Goal: Task Accomplishment & Management: Use online tool/utility

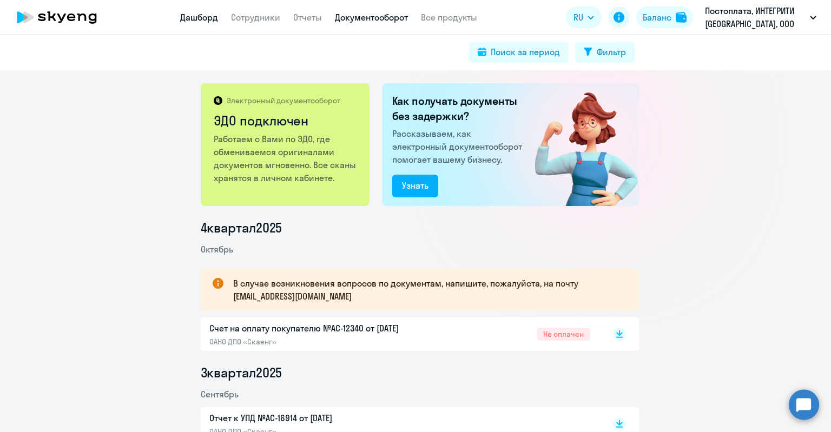
click at [201, 19] on link "Дашборд" at bounding box center [199, 17] width 38 height 11
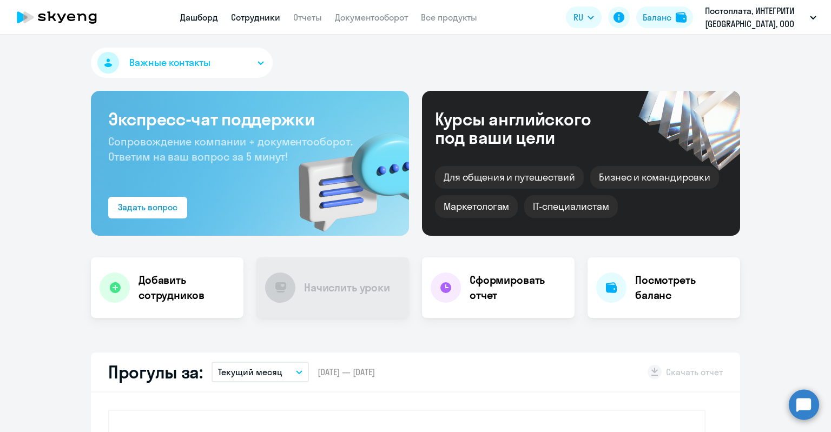
click at [249, 19] on link "Сотрудники" at bounding box center [255, 17] width 49 height 11
select select "30"
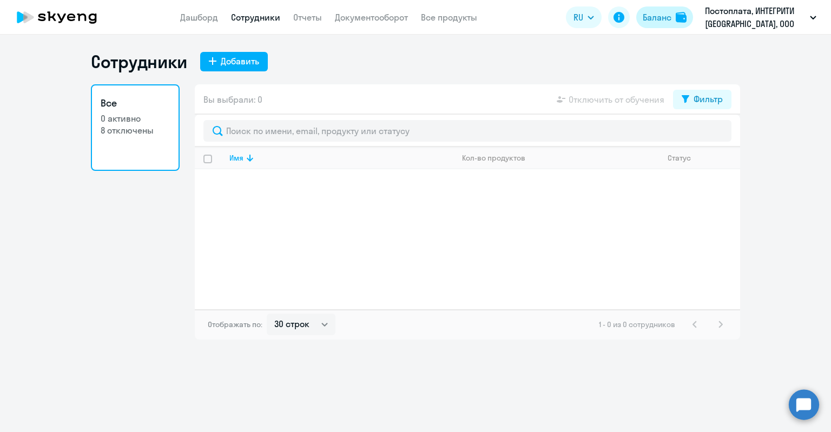
click at [657, 16] on div "Баланс" at bounding box center [656, 17] width 29 height 13
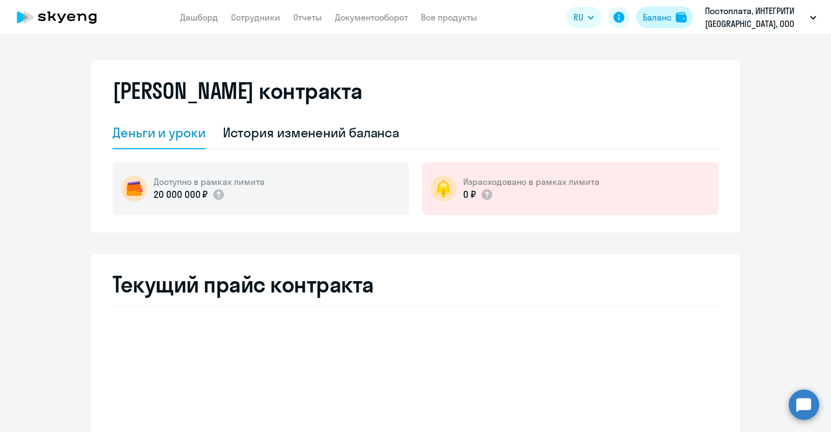
select select "english_adult_not_native_speaker"
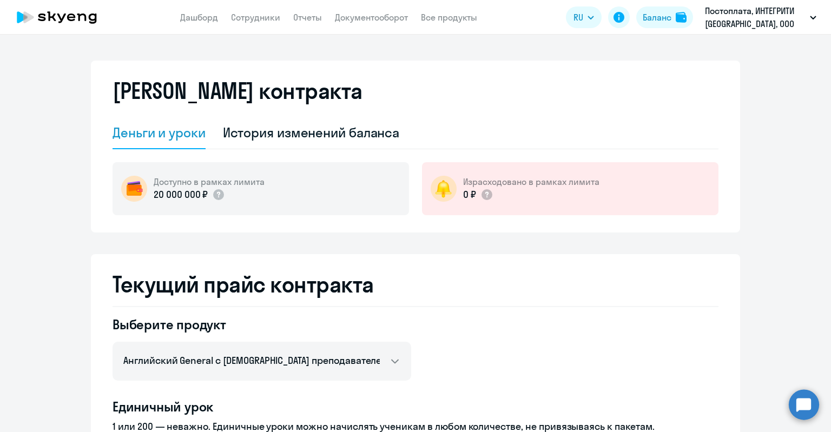
click at [77, 17] on icon at bounding box center [56, 17] width 95 height 27
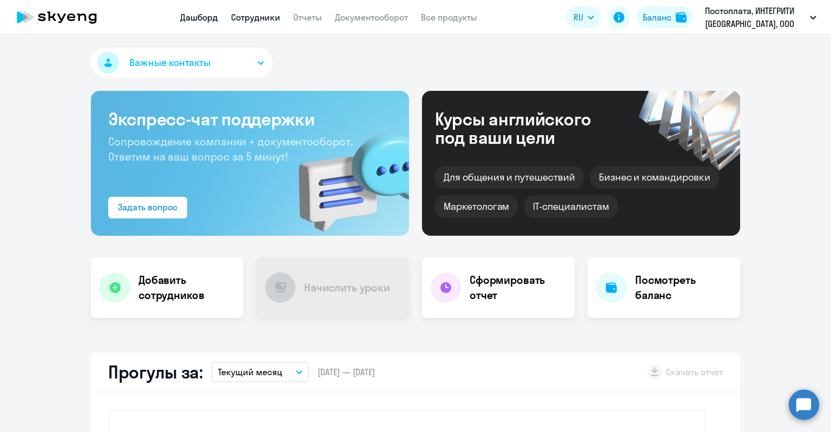
click at [251, 22] on link "Сотрудники" at bounding box center [255, 17] width 49 height 11
select select "30"
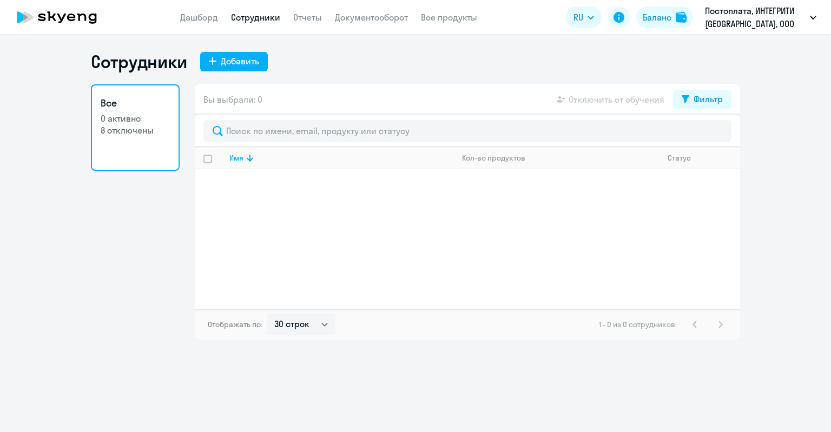
select select "30"
click at [445, 20] on link "Все продукты" at bounding box center [449, 17] width 56 height 11
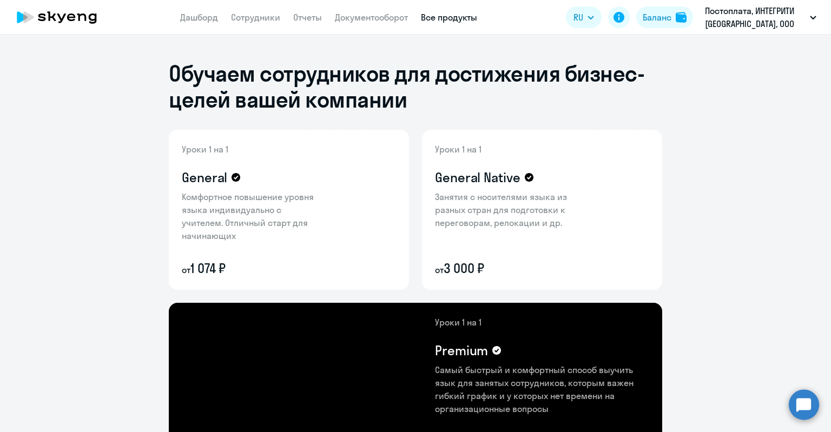
click at [63, 19] on icon at bounding box center [56, 17] width 95 height 27
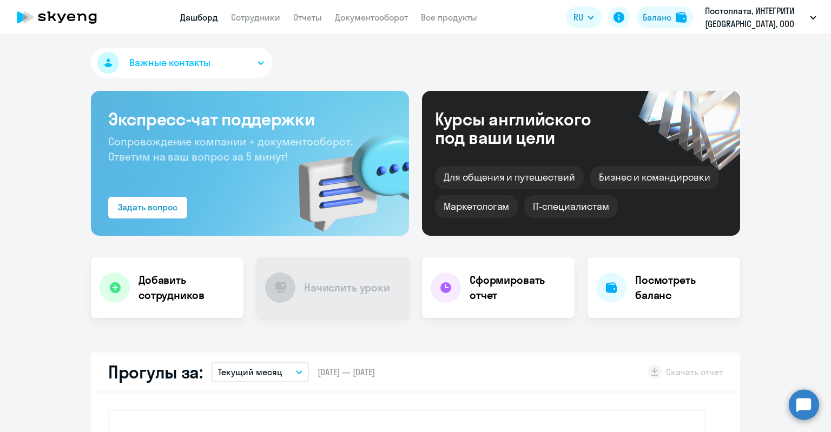
click at [233, 60] on button "Важные контакты" at bounding box center [182, 63] width 182 height 30
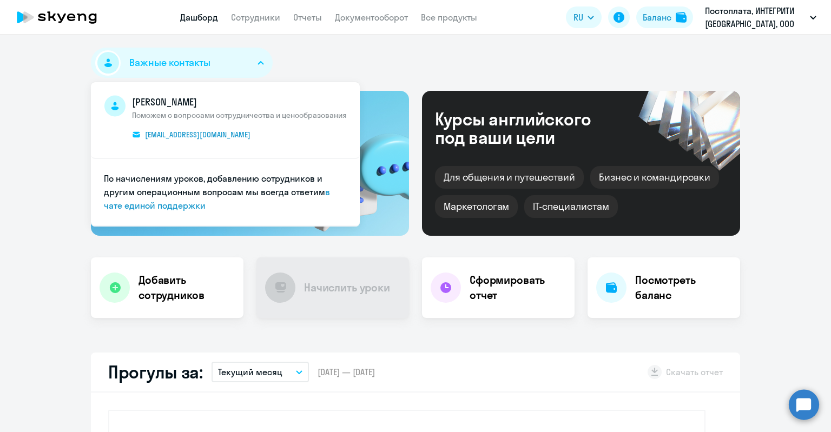
click at [233, 60] on button "Важные контакты" at bounding box center [182, 63] width 182 height 30
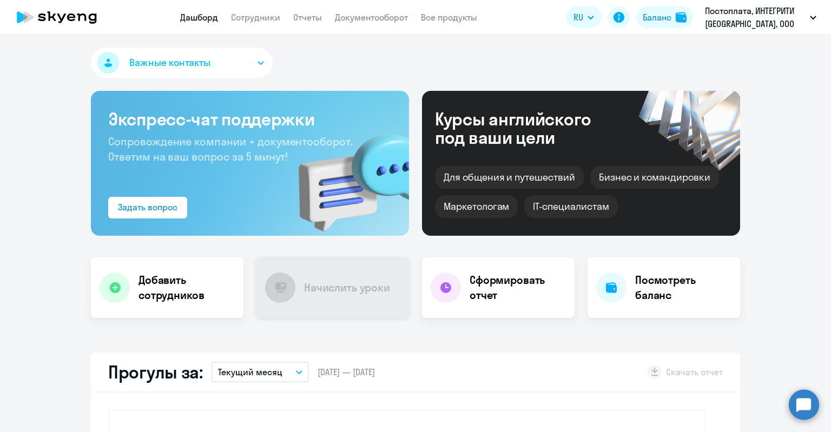
click at [363, 297] on div "Начислить уроки" at bounding box center [332, 287] width 153 height 61
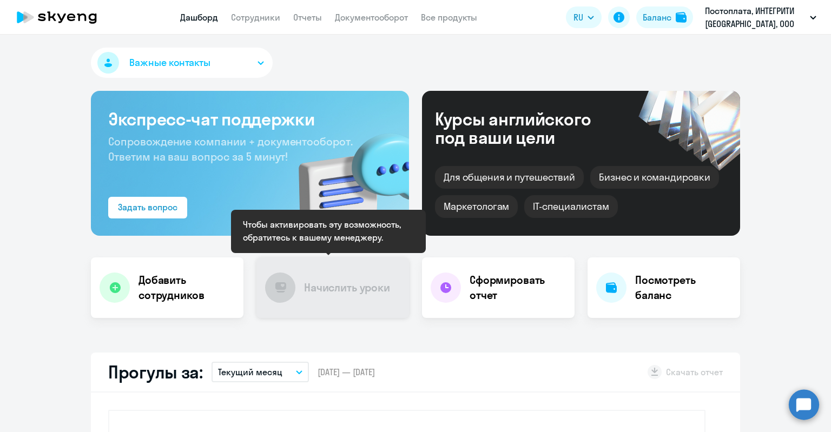
click at [363, 297] on div "Начислить уроки" at bounding box center [332, 287] width 153 height 61
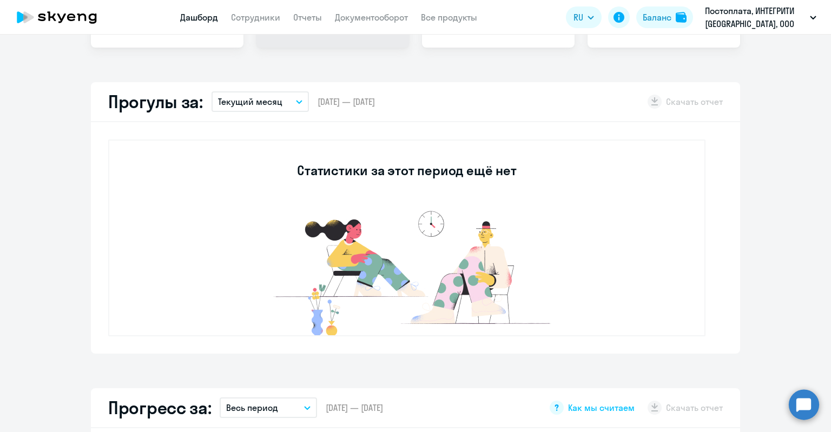
scroll to position [379, 0]
